Goal: Information Seeking & Learning: Compare options

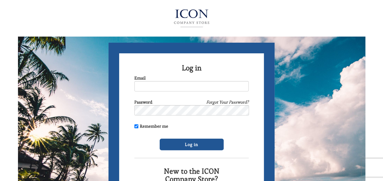
click at [160, 79] on div "Email" at bounding box center [191, 83] width 114 height 16
click at [158, 84] on input "Email" at bounding box center [191, 86] width 114 height 10
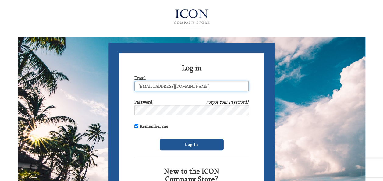
type input "lapadulaw@dvsd.org"
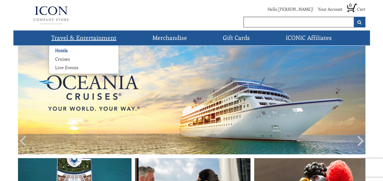
click at [58, 52] on link "Hotels" at bounding box center [61, 50] width 25 height 6
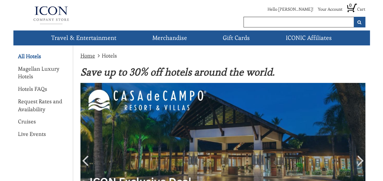
click at [30, 59] on link "All Hotels" at bounding box center [29, 56] width 23 height 8
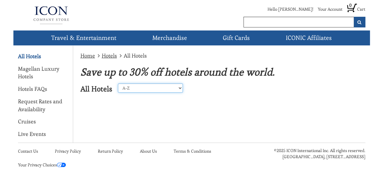
click at [147, 90] on select "A-Z Z-A [GEOGRAPHIC_DATA] [GEOGRAPHIC_DATA] [GEOGRAPHIC_DATA] [GEOGRAPHIC_DATA]…" at bounding box center [150, 87] width 65 height 9
select select "23"
click at [118, 83] on select "A-Z Z-A [GEOGRAPHIC_DATA] [GEOGRAPHIC_DATA] [GEOGRAPHIC_DATA] [GEOGRAPHIC_DATA]…" at bounding box center [150, 87] width 65 height 9
click at [158, 99] on div "Home Hotels All Hotels Save up to 30% off hotels around the world. All Hotels A…" at bounding box center [221, 77] width 297 height 63
click at [158, 86] on select "A-Z Z-A [GEOGRAPHIC_DATA] [GEOGRAPHIC_DATA] [GEOGRAPHIC_DATA] [GEOGRAPHIC_DATA]…" at bounding box center [150, 87] width 65 height 9
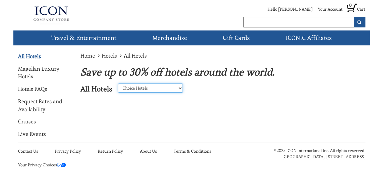
select select "24"
click at [118, 83] on select "A-Z Z-A [GEOGRAPHIC_DATA] [GEOGRAPHIC_DATA] [GEOGRAPHIC_DATA] [GEOGRAPHIC_DATA]…" at bounding box center [150, 87] width 65 height 9
click at [144, 88] on select "A-Z Z-A United States Caribbean Mexico Europe Asia Perillo Tours Africa Central…" at bounding box center [150, 87] width 65 height 9
select select "1"
click at [118, 83] on select "A-Z Z-A [GEOGRAPHIC_DATA] [GEOGRAPHIC_DATA] [GEOGRAPHIC_DATA] [GEOGRAPHIC_DATA]…" at bounding box center [150, 87] width 65 height 9
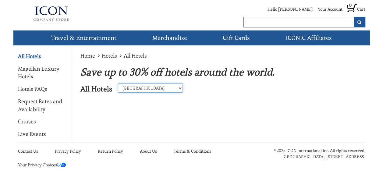
click at [144, 88] on select "A-Z Z-A [GEOGRAPHIC_DATA] [GEOGRAPHIC_DATA] [GEOGRAPHIC_DATA] [GEOGRAPHIC_DATA]…" at bounding box center [150, 87] width 65 height 9
select select "23"
click at [118, 83] on select "A-Z Z-A [GEOGRAPHIC_DATA] [GEOGRAPHIC_DATA] [GEOGRAPHIC_DATA] [GEOGRAPHIC_DATA]…" at bounding box center [150, 87] width 65 height 9
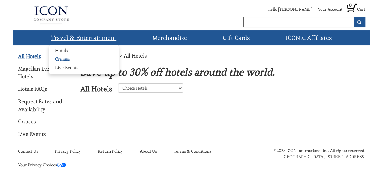
click at [64, 57] on link "Cruises" at bounding box center [62, 59] width 27 height 6
click at [58, 52] on link "Hotels" at bounding box center [61, 50] width 25 height 6
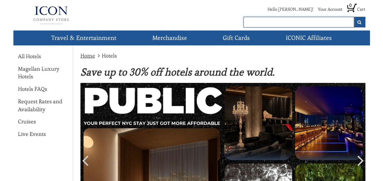
click at [262, 23] on input "text" at bounding box center [298, 22] width 110 height 11
type input "aruba"
click at [353, 17] on button "submit" at bounding box center [359, 22] width 12 height 11
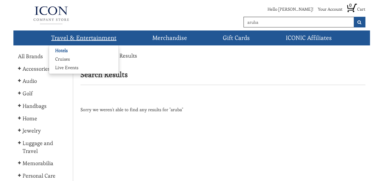
click at [59, 52] on link "Hotels" at bounding box center [61, 50] width 25 height 6
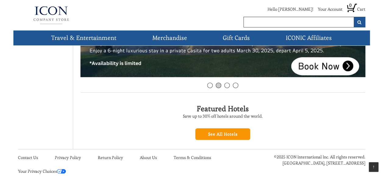
scroll to position [171, 0]
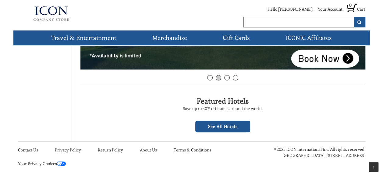
click at [220, 125] on link "See All Hotels" at bounding box center [222, 127] width 55 height 12
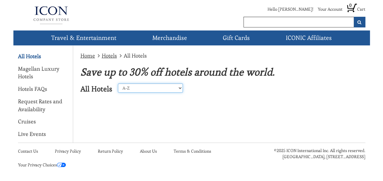
click at [145, 86] on select "A-Z Z-A [GEOGRAPHIC_DATA] [GEOGRAPHIC_DATA] [GEOGRAPHIC_DATA] [GEOGRAPHIC_DATA]…" at bounding box center [150, 87] width 65 height 9
select select "23"
click at [118, 83] on select "A-Z Z-A [GEOGRAPHIC_DATA] [GEOGRAPHIC_DATA] [GEOGRAPHIC_DATA] [GEOGRAPHIC_DATA]…" at bounding box center [150, 87] width 65 height 9
drag, startPoint x: 382, startPoint y: 131, endPoint x: 229, endPoint y: 127, distance: 153.4
click at [229, 127] on div "Home Hotels All Hotels Save up to 30% off hotels around the world. All Hotels A…" at bounding box center [191, 94] width 356 height 97
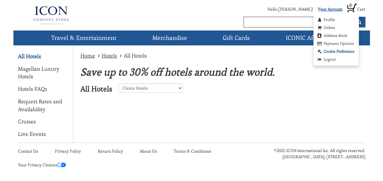
click at [331, 52] on link "Cookie Preference" at bounding box center [335, 51] width 38 height 6
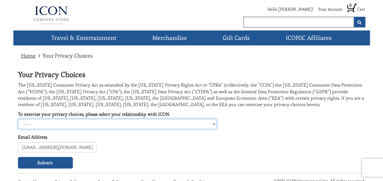
click at [174, 121] on select "- - - [US_STATE] Consumer [US_STATE] Consumer [GEOGRAPHIC_DATA]/EEA Data Subjec…" at bounding box center [117, 124] width 199 height 10
select select "5"
click at [18, 119] on select "- - - [US_STATE] Consumer [US_STATE] Consumer [GEOGRAPHIC_DATA]/EEA Data Subjec…" at bounding box center [117, 124] width 199 height 10
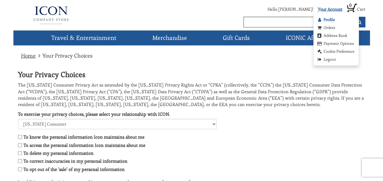
click at [327, 19] on link "Profile" at bounding box center [325, 20] width 18 height 6
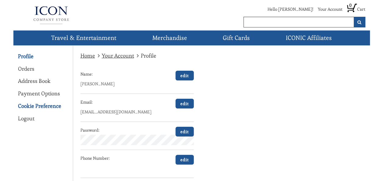
drag, startPoint x: 386, startPoint y: 35, endPoint x: 33, endPoint y: 106, distance: 359.2
click at [33, 106] on link "Cookie Preference" at bounding box center [39, 106] width 43 height 8
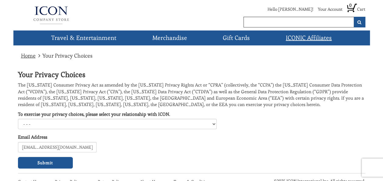
click at [303, 38] on link "ICONIC Affiliates" at bounding box center [308, 37] width 51 height 15
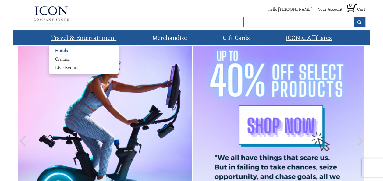
click at [55, 50] on link "Hotels" at bounding box center [61, 50] width 25 height 6
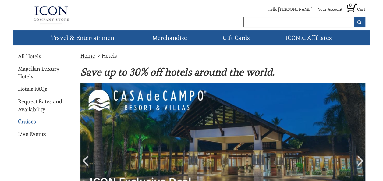
click at [26, 122] on link "Cruises" at bounding box center [27, 121] width 18 height 8
click at [28, 118] on link "Cruises" at bounding box center [27, 121] width 18 height 8
click at [28, 124] on link "Cruises" at bounding box center [27, 121] width 18 height 8
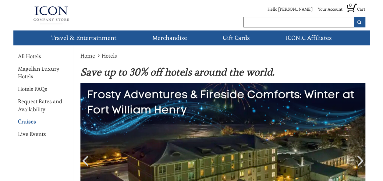
click at [28, 124] on link "Cruises" at bounding box center [27, 121] width 18 height 8
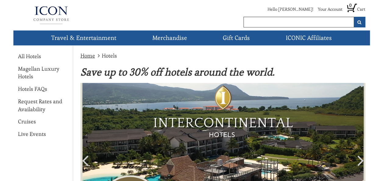
scroll to position [0, 0]
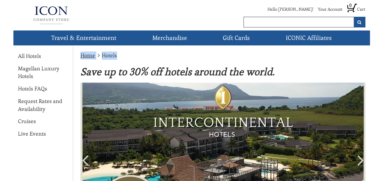
drag, startPoint x: 382, startPoint y: 38, endPoint x: 386, endPoint y: 71, distance: 33.7
click at [382, 71] on html "Hello [PERSON_NAME]! Your Account Profile Orders Address Book Payment Options C…" at bounding box center [191, 176] width 383 height 353
drag, startPoint x: 386, startPoint y: 71, endPoint x: 371, endPoint y: 88, distance: 22.8
click at [371, 88] on div "Hello [PERSON_NAME]! Your Account Profile Orders Address Book Payment Options C…" at bounding box center [191, 176] width 383 height 353
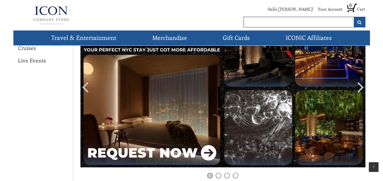
scroll to position [86, 0]
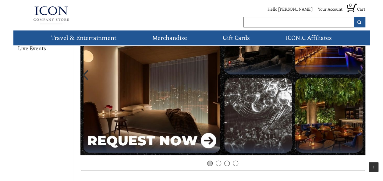
click at [357, 75] on icon at bounding box center [360, 74] width 6 height 18
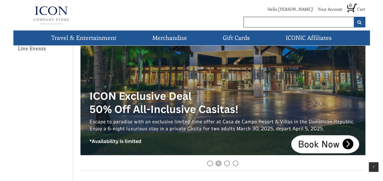
click at [357, 78] on icon at bounding box center [360, 74] width 6 height 18
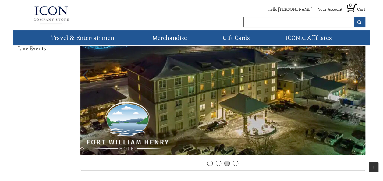
click at [357, 78] on icon at bounding box center [360, 74] width 6 height 18
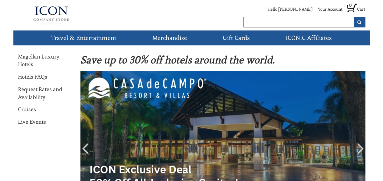
scroll to position [24, 0]
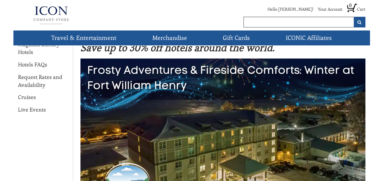
click at [360, 136] on icon at bounding box center [360, 136] width 6 height 18
click at [364, 137] on img at bounding box center [222, 137] width 285 height 158
click at [360, 139] on icon at bounding box center [360, 136] width 6 height 18
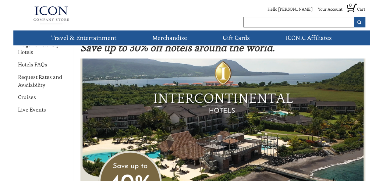
click at [267, 128] on img at bounding box center [222, 137] width 285 height 158
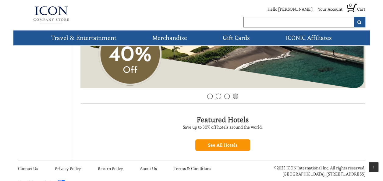
scroll to position [157, 0]
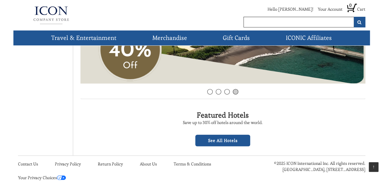
click at [227, 139] on link "See All Hotels" at bounding box center [222, 141] width 55 height 12
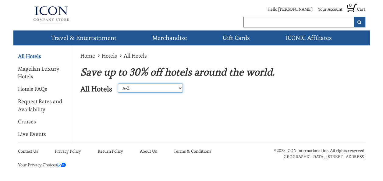
click at [138, 88] on select "A-Z Z-A United States Caribbean Mexico Europe Asia Perillo Tours Africa Central…" at bounding box center [150, 87] width 65 height 9
select select "24"
click at [118, 83] on select "A-Z Z-A United States Caribbean Mexico Europe Asia Perillo Tours Africa Central…" at bounding box center [150, 87] width 65 height 9
click at [161, 89] on select "A-Z Z-A [GEOGRAPHIC_DATA] [GEOGRAPHIC_DATA] [GEOGRAPHIC_DATA] [GEOGRAPHIC_DATA]…" at bounding box center [150, 87] width 65 height 9
select select "23"
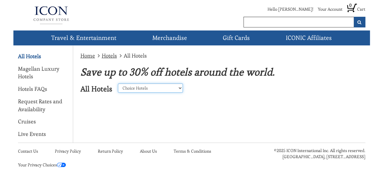
click at [118, 83] on select "A-Z Z-A [GEOGRAPHIC_DATA] [GEOGRAPHIC_DATA] [GEOGRAPHIC_DATA] [GEOGRAPHIC_DATA]…" at bounding box center [150, 87] width 65 height 9
